Goal: Find specific page/section: Find specific page/section

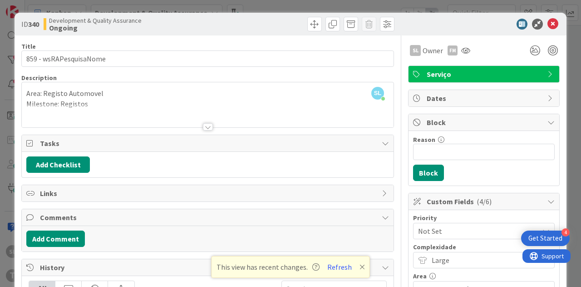
click at [69, 10] on div "ID 340 Development & Quality Assurance Ongoing Title 22 / 128 859 - wsRAPesquis…" at bounding box center [290, 143] width 581 height 287
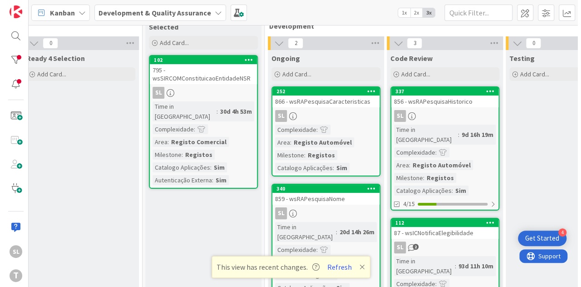
scroll to position [52, 251]
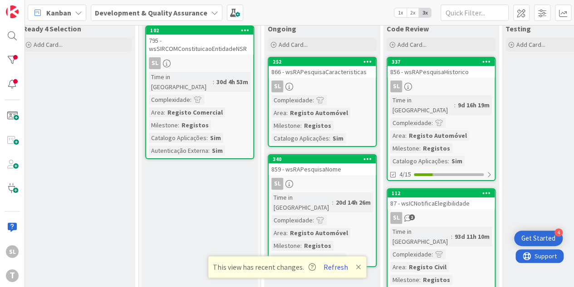
click at [470, 81] on div "SL" at bounding box center [441, 86] width 107 height 12
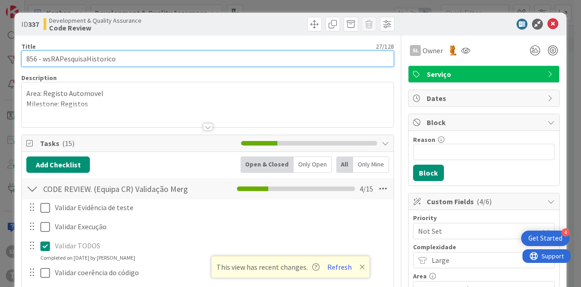
click at [26, 58] on input "856 - wsRAPesquisaHistorico" at bounding box center [207, 58] width 373 height 16
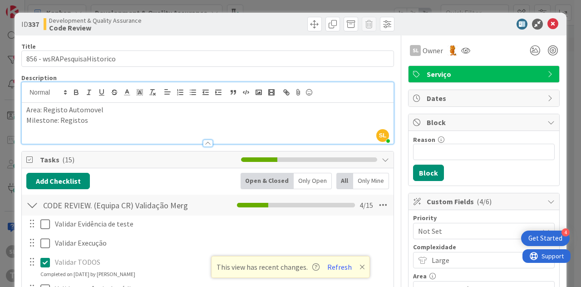
click at [202, 8] on div "ID 337 Development & Quality Assurance Code Review Title 27 / 128 856 - wsRAPes…" at bounding box center [290, 143] width 581 height 287
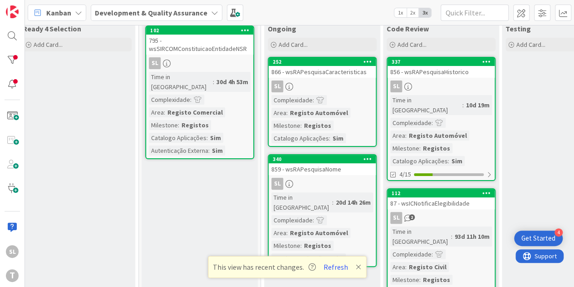
click at [464, 69] on div "856 - wsRAPesquisaHistorico" at bounding box center [441, 72] width 107 height 12
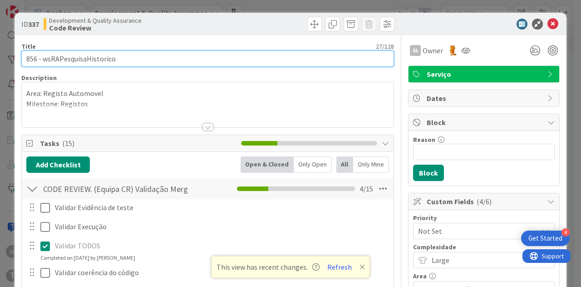
click at [27, 57] on input "856 - wsRAPesquisaHistorico" at bounding box center [207, 58] width 373 height 16
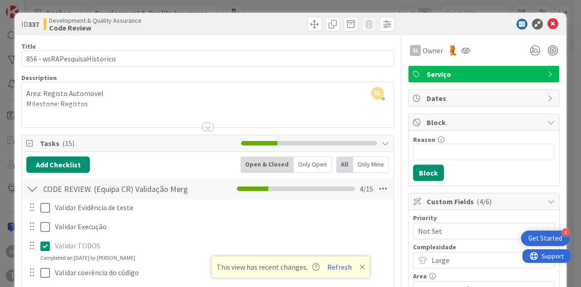
click at [152, 5] on div "ID 337 Development & Quality Assurance Code Review Title 27 / 128 856 - wsRAPes…" at bounding box center [290, 143] width 581 height 287
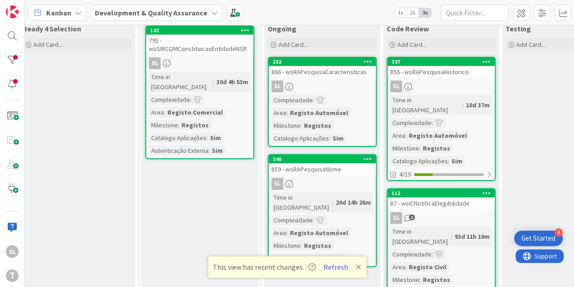
click at [430, 197] on div "87 - wsICNotificaElegibilidade" at bounding box center [441, 203] width 107 height 12
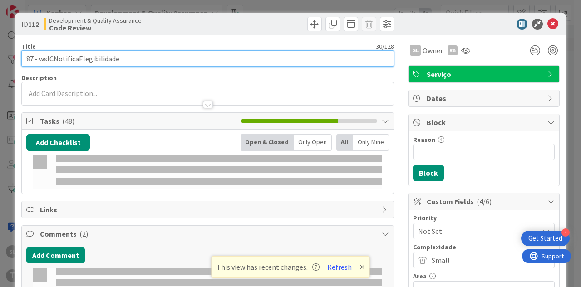
click at [26, 55] on input "87 - wsICNotificaElegibilidade" at bounding box center [207, 58] width 373 height 16
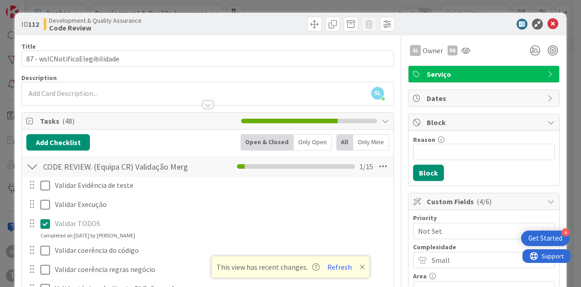
click at [94, 8] on div "ID 112 Development & Quality Assurance Code Review Title 30 / 128 87 - wsICNoti…" at bounding box center [290, 143] width 581 height 287
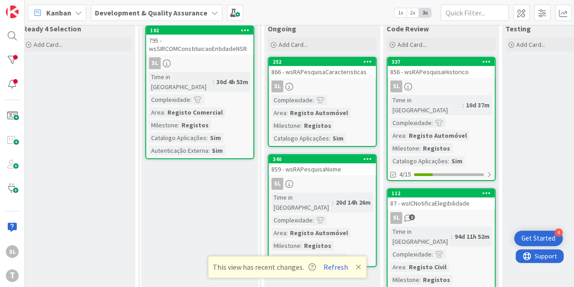
click at [325, 170] on div "859 - wsRAPesquisaNome" at bounding box center [322, 169] width 107 height 12
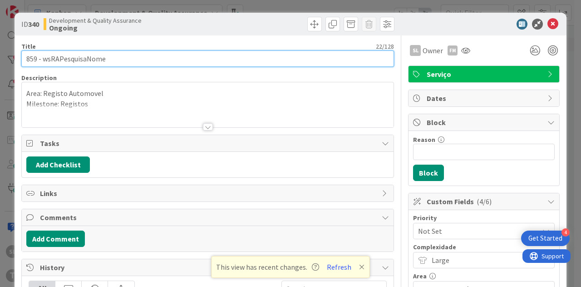
click at [28, 54] on input "859 - wsRAPesquisaNome" at bounding box center [207, 58] width 373 height 16
